Goal: Navigation & Orientation: Find specific page/section

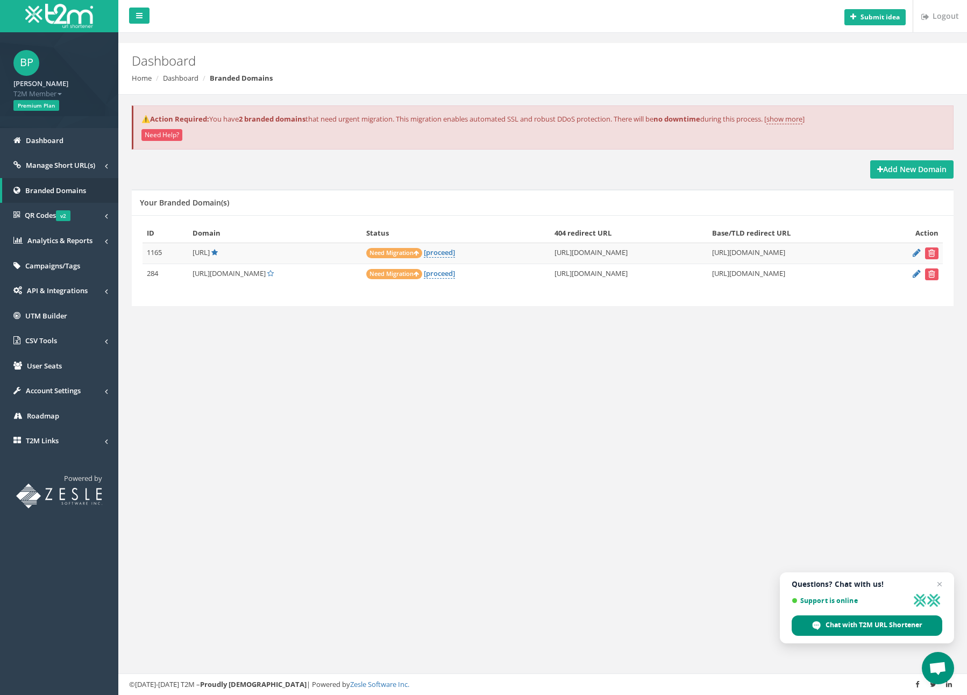
drag, startPoint x: 195, startPoint y: 248, endPoint x: 240, endPoint y: 251, distance: 45.2
click at [241, 251] on td "[URL]" at bounding box center [275, 252] width 174 height 21
copy span "[URL]"
drag, startPoint x: 192, startPoint y: 272, endPoint x: 252, endPoint y: 269, distance: 59.7
click at [252, 269] on td "[URL][DOMAIN_NAME]" at bounding box center [275, 273] width 174 height 21
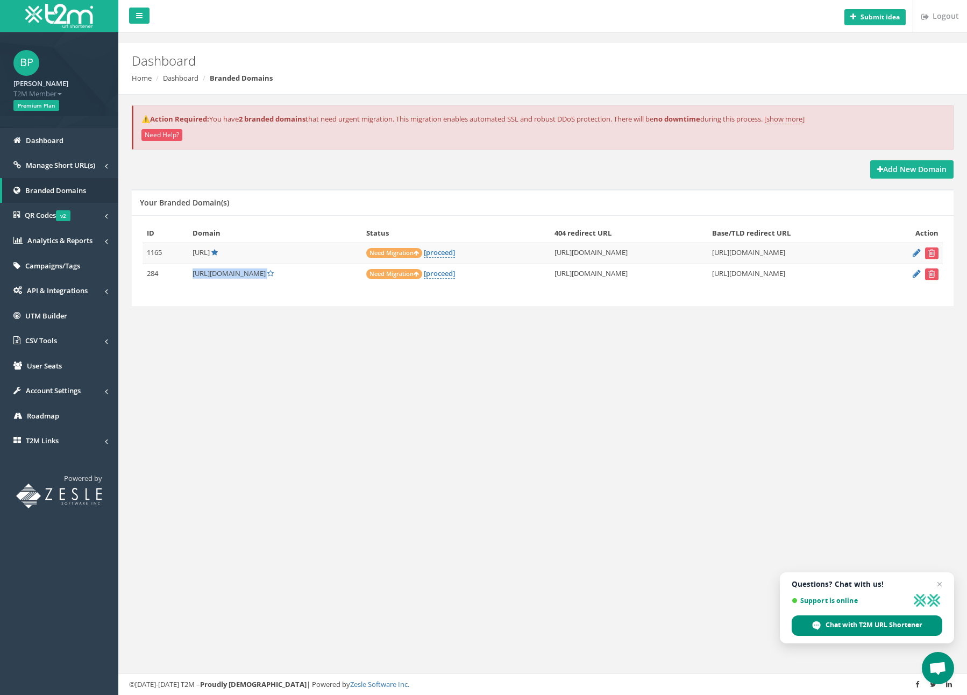
copy td "[URL][DOMAIN_NAME]"
click at [424, 251] on link "[proceed]" at bounding box center [439, 252] width 31 height 10
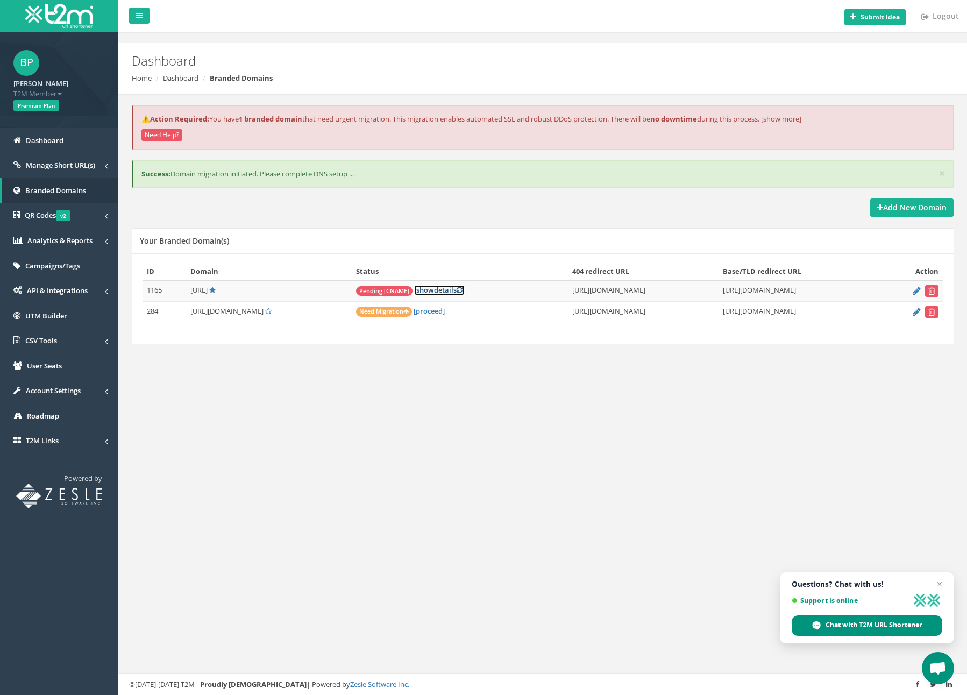
click at [456, 289] on icon at bounding box center [459, 290] width 6 height 7
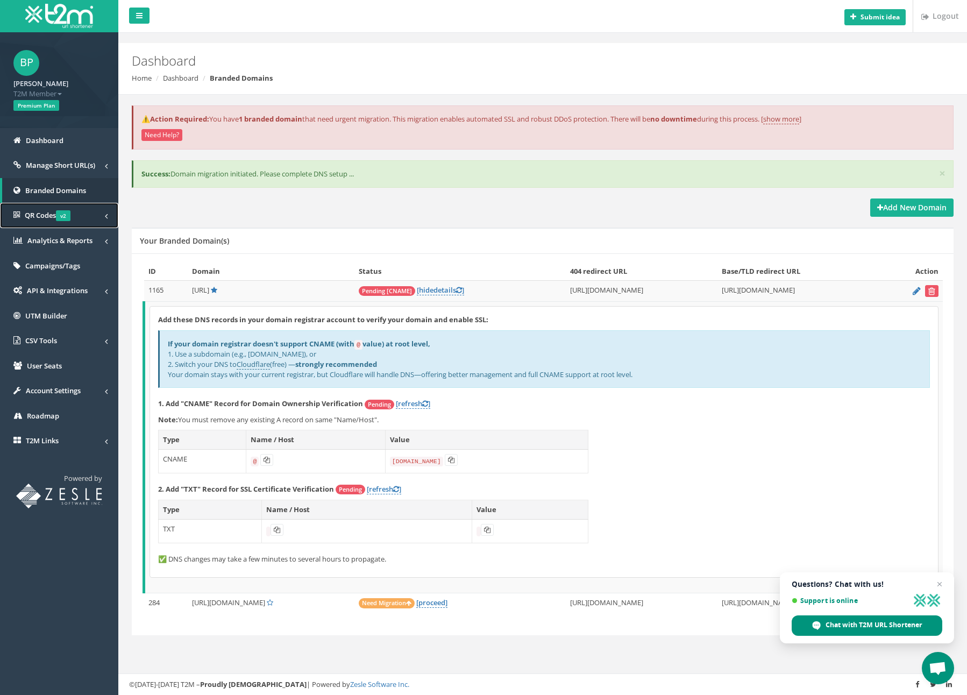
click at [39, 218] on span "QR Codes v2" at bounding box center [48, 215] width 46 height 10
